Goal: Transaction & Acquisition: Purchase product/service

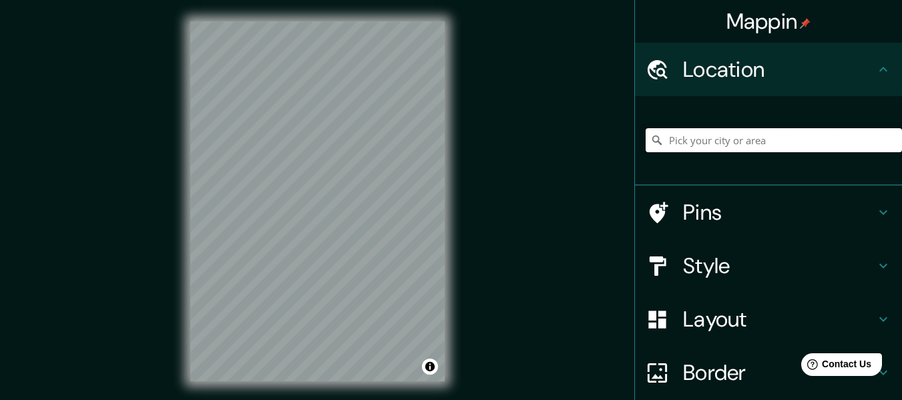
click at [751, 132] on input "Pick your city or area" at bounding box center [774, 140] width 256 height 24
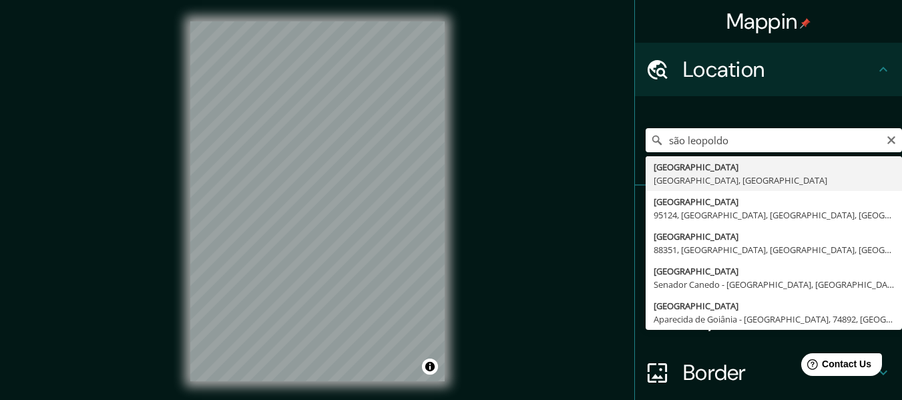
type input "[GEOGRAPHIC_DATA], [GEOGRAPHIC_DATA], [GEOGRAPHIC_DATA]"
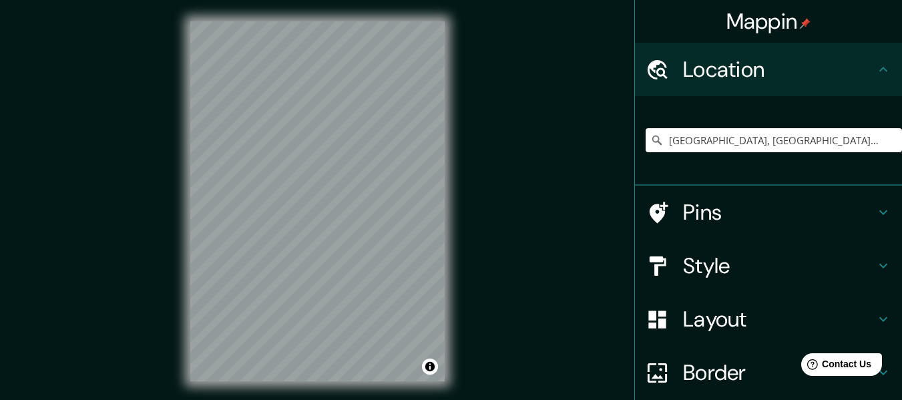
click at [761, 268] on h4 "Style" at bounding box center [779, 265] width 192 height 27
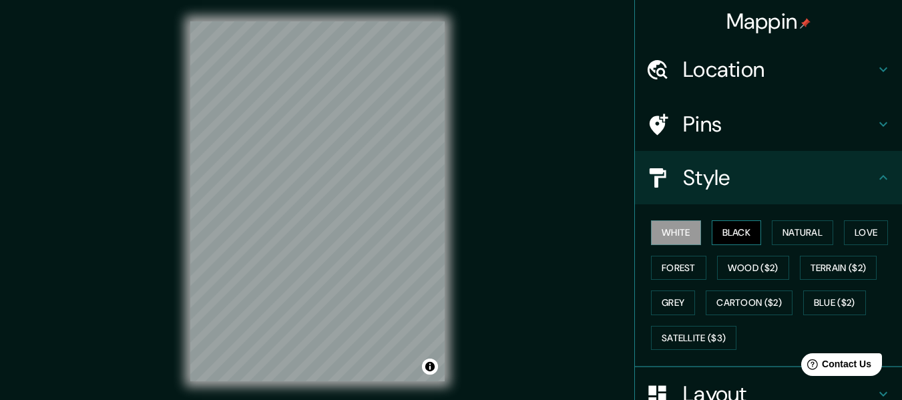
click at [712, 237] on button "Black" at bounding box center [737, 232] width 50 height 25
click at [673, 236] on button "White" at bounding box center [676, 232] width 50 height 25
click at [674, 299] on button "Grey" at bounding box center [673, 303] width 44 height 25
click at [665, 231] on button "White" at bounding box center [676, 232] width 50 height 25
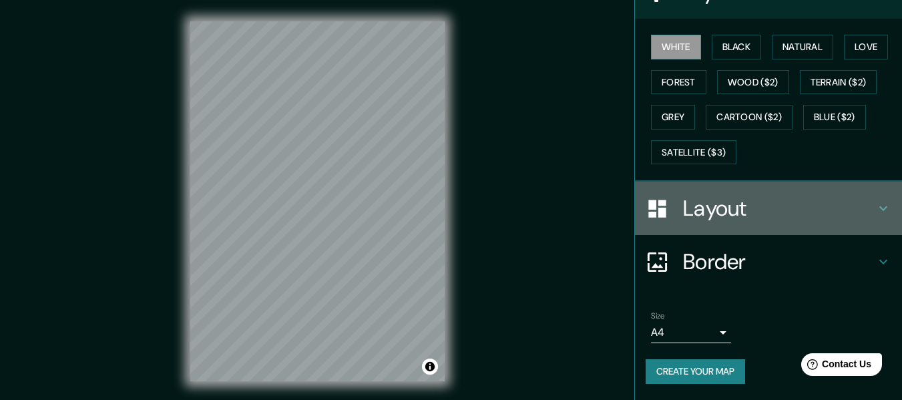
click at [683, 218] on h4 "Layout" at bounding box center [779, 208] width 192 height 27
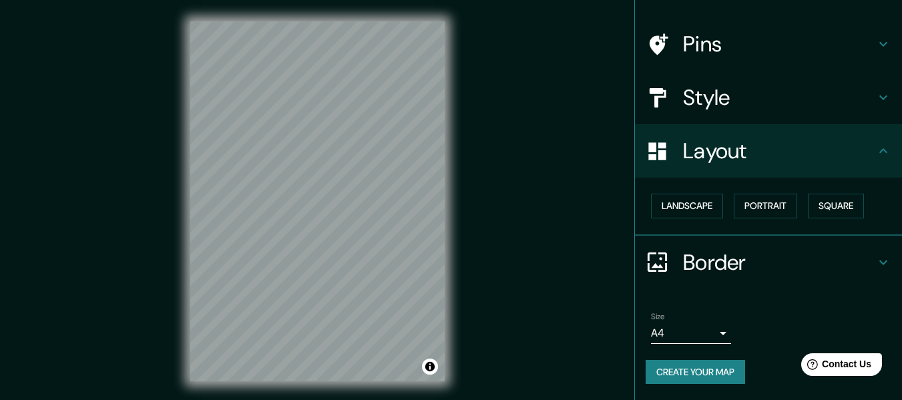
scroll to position [13, 0]
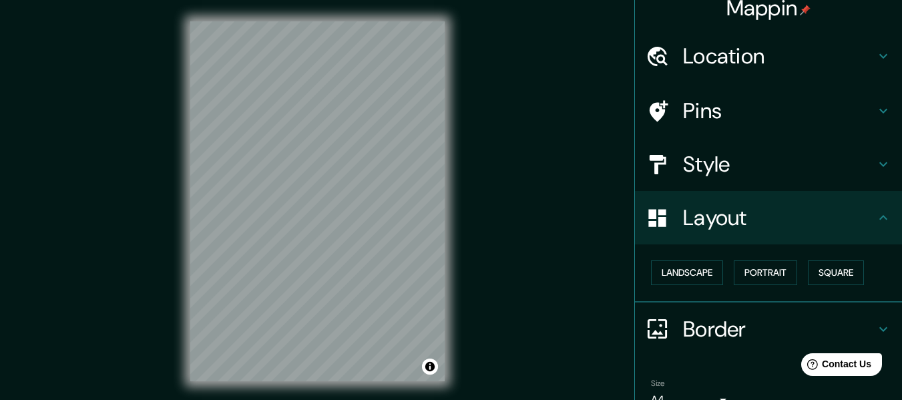
click at [691, 215] on h4 "Layout" at bounding box center [779, 217] width 192 height 27
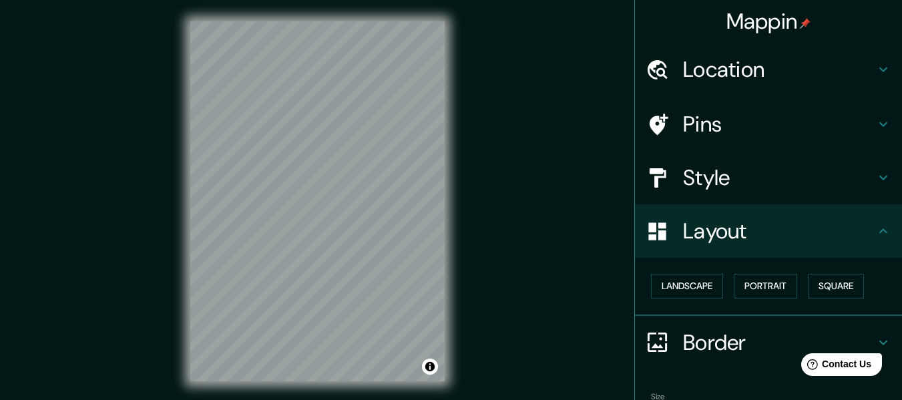
click at [712, 118] on h4 "Pins" at bounding box center [779, 124] width 192 height 27
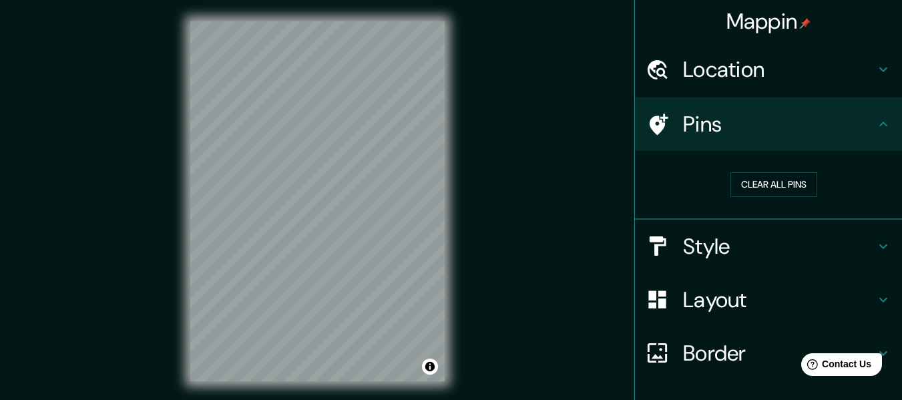
click at [711, 119] on h4 "Pins" at bounding box center [779, 124] width 192 height 27
